Goal: Information Seeking & Learning: Find specific fact

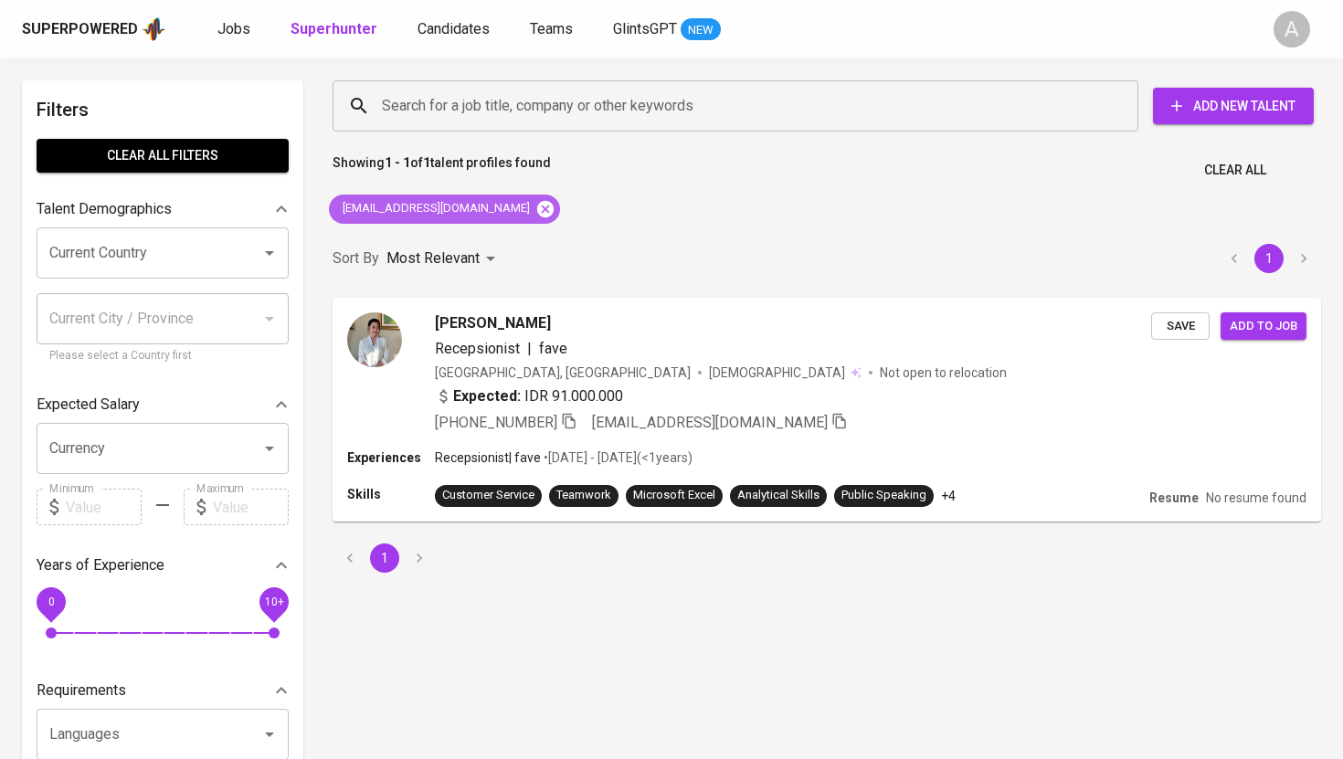
click at [537, 207] on icon at bounding box center [545, 208] width 16 height 16
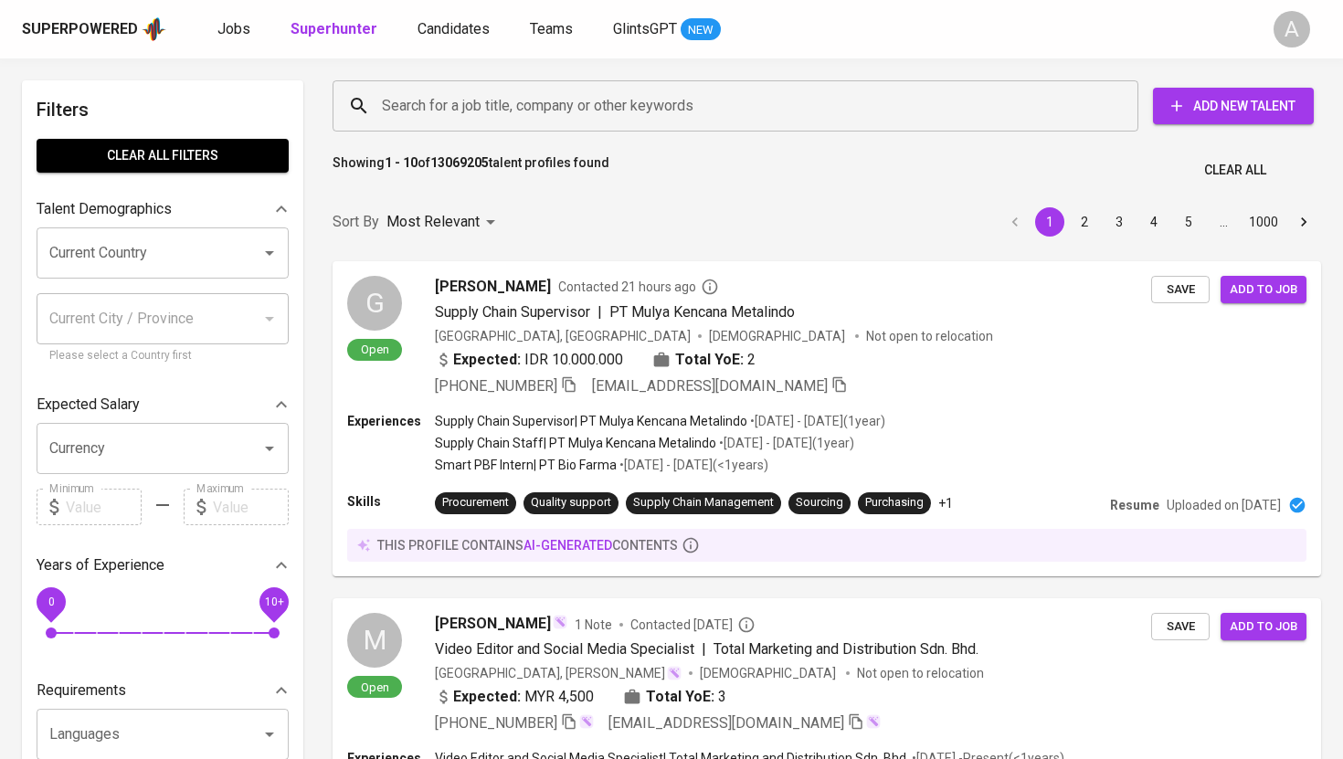
click at [604, 97] on input "Search for a job title, company or other keywords" at bounding box center [740, 106] width 726 height 35
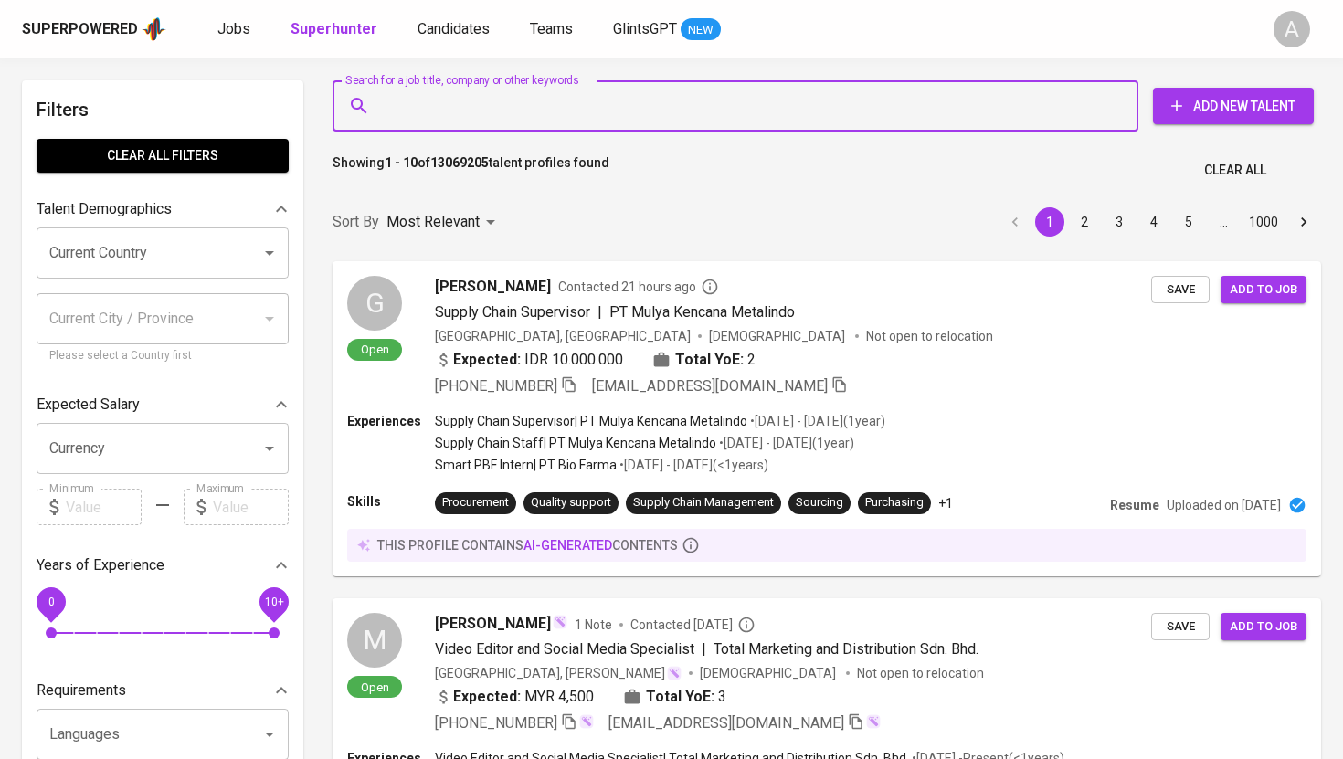
paste input "[EMAIL_ADDRESS][DOMAIN_NAME]*"
type input "[EMAIL_ADDRESS][DOMAIN_NAME]"
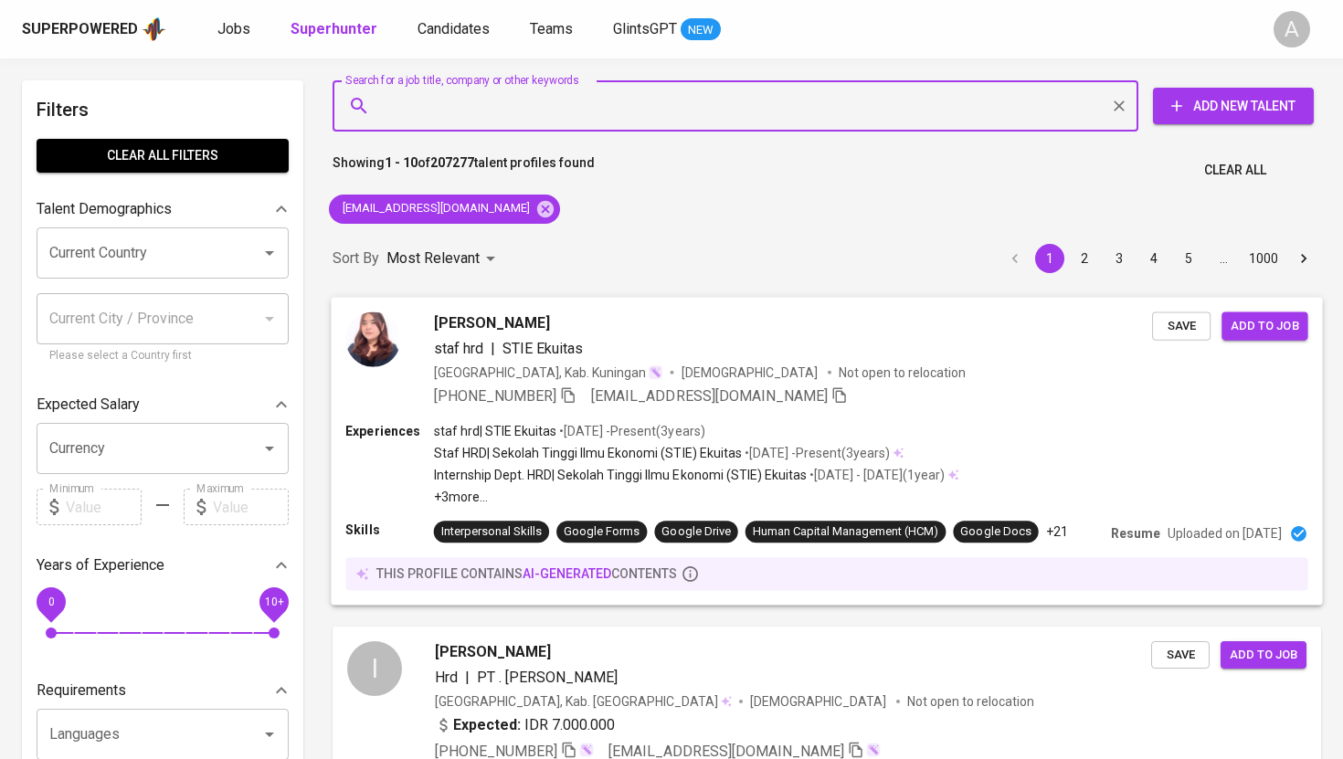
click at [657, 346] on div "staf hrd | STIE Ekuitas" at bounding box center [793, 348] width 718 height 22
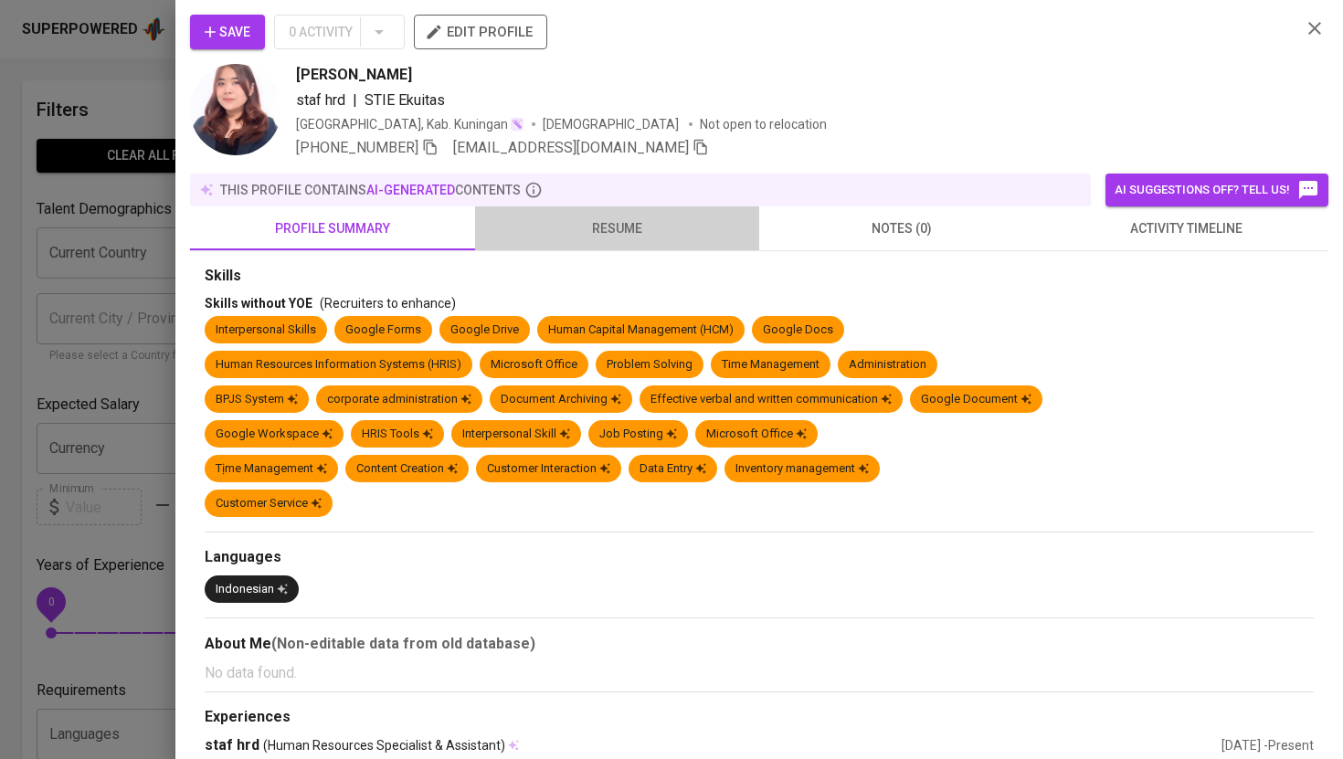
click at [629, 224] on span "resume" at bounding box center [617, 228] width 263 height 23
